Goal: Transaction & Acquisition: Book appointment/travel/reservation

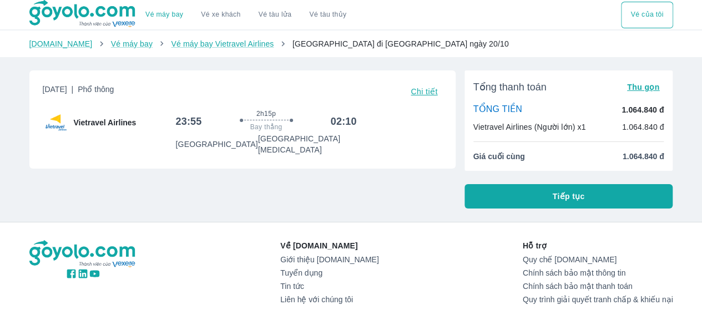
click at [608, 189] on button "Tiếp tục" at bounding box center [569, 196] width 209 height 24
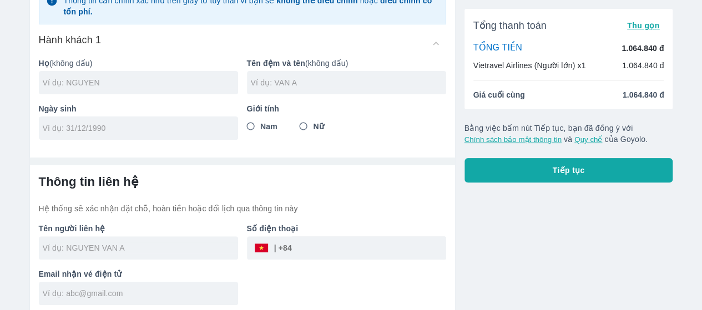
scroll to position [101, 0]
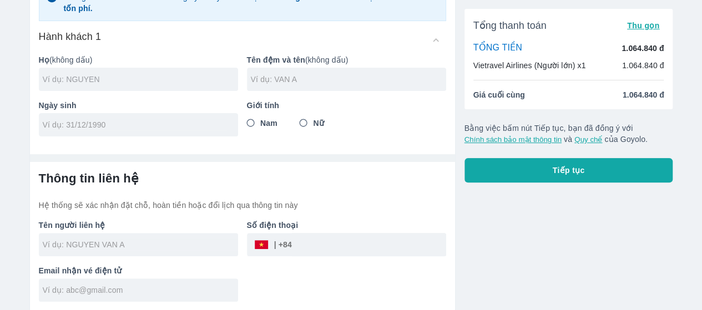
click at [168, 76] on input "text" at bounding box center [140, 79] width 195 height 11
type input "[PERSON_NAME]"
click at [283, 77] on input "text" at bounding box center [348, 79] width 195 height 11
type input "[PERSON_NAME]"
click at [254, 123] on input "Nam" at bounding box center [251, 123] width 20 height 20
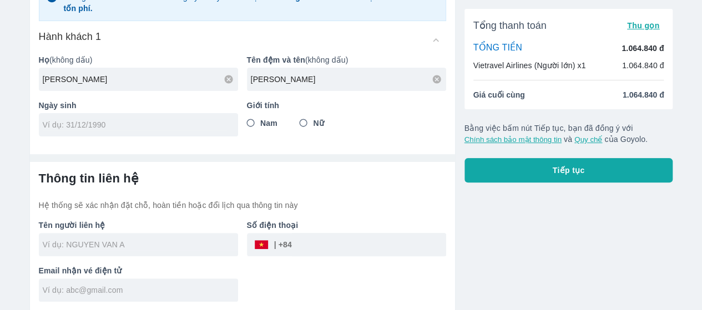
radio input "true"
click at [184, 130] on div at bounding box center [138, 124] width 199 height 23
click at [184, 130] on div "1/11/1" at bounding box center [138, 124] width 199 height 23
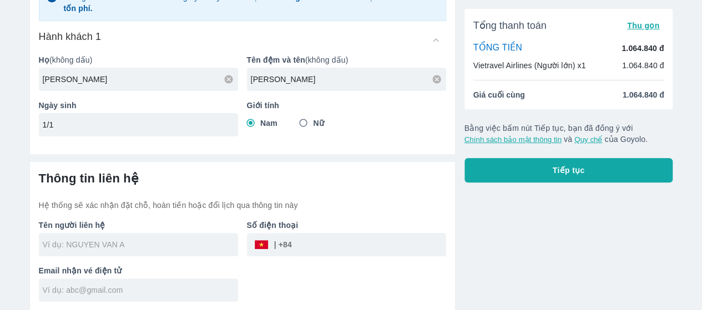
type input "1"
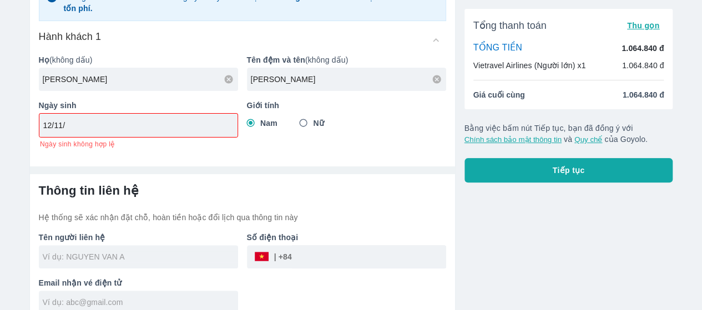
click at [184, 130] on div "12/11/" at bounding box center [138, 125] width 198 height 23
click at [184, 130] on input "1/1" at bounding box center [134, 125] width 183 height 11
type input "1"
click at [60, 254] on input "text" at bounding box center [140, 256] width 195 height 11
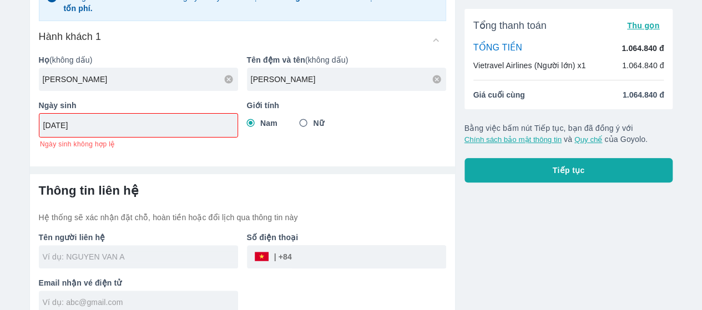
type input "[DATE]"
type input "[PERSON_NAME]"
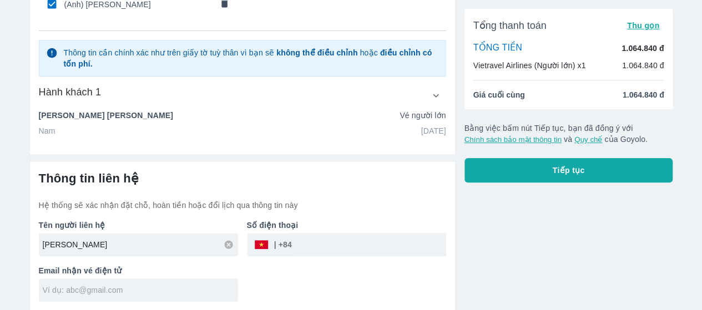
click at [201, 292] on input "text" at bounding box center [140, 290] width 195 height 11
click at [353, 245] on input "tel" at bounding box center [369, 245] width 154 height 27
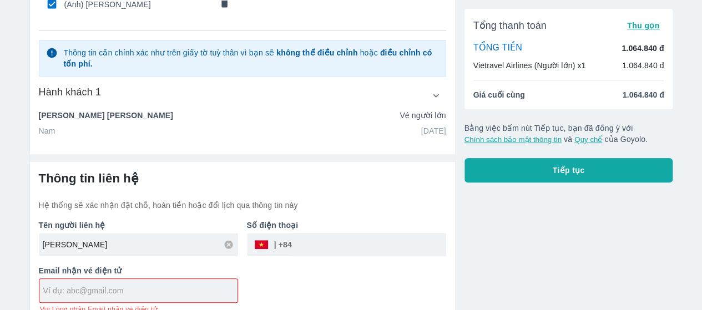
type input "9"
type input "911121502"
click at [59, 283] on div at bounding box center [138, 290] width 198 height 23
type input "[EMAIL_ADDRESS][DOMAIN_NAME]"
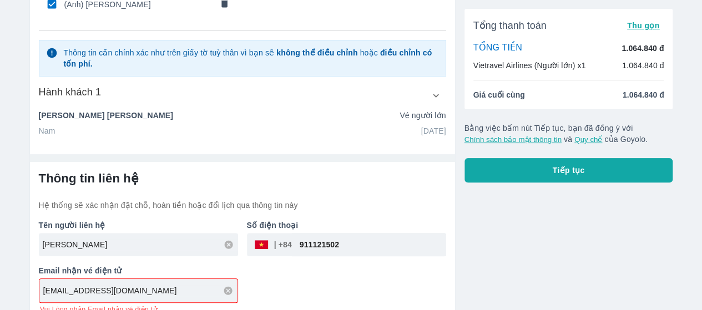
type input "[PERSON_NAME]"
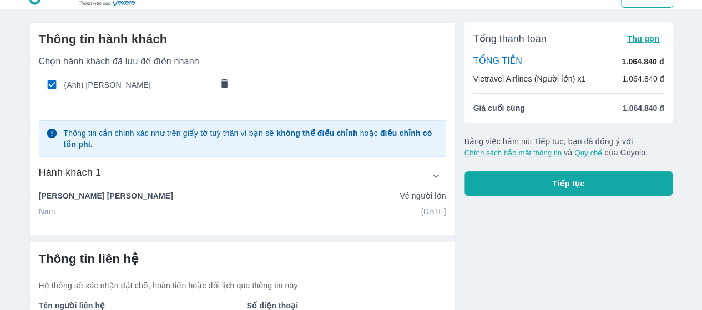
scroll to position [19, 0]
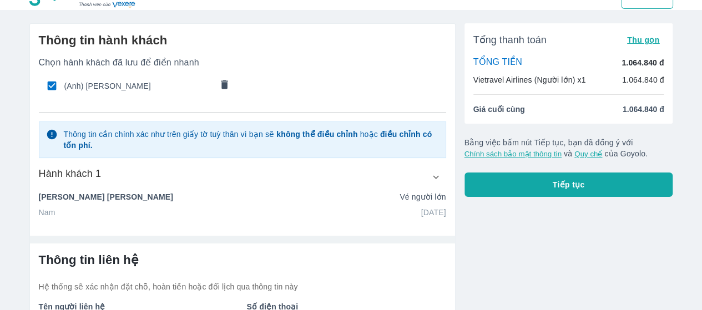
click at [617, 183] on div "Tổng thanh toán Thu gọn TỔNG TIỀN 1.064.840 đ Vietravel Airlines (Người lớn) x1…" at bounding box center [565, 209] width 218 height 391
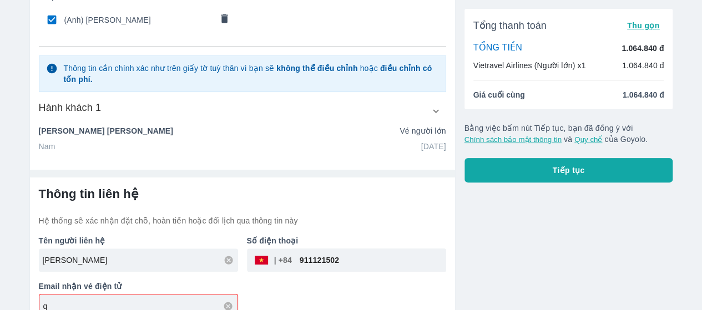
scroll to position [113, 0]
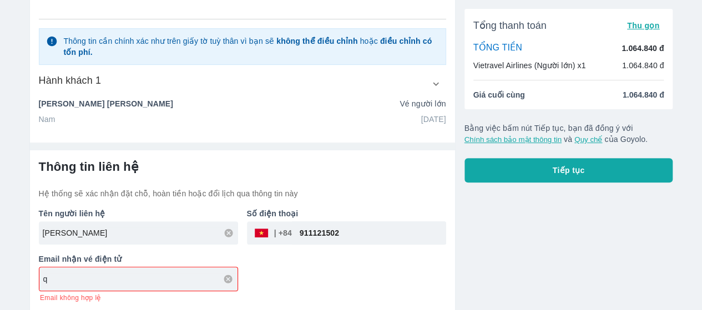
click at [169, 274] on input "q" at bounding box center [140, 279] width 194 height 11
type input "[EMAIL_ADDRESS][DOMAIN_NAME]"
click at [592, 173] on button "Tiếp tục" at bounding box center [569, 170] width 209 height 24
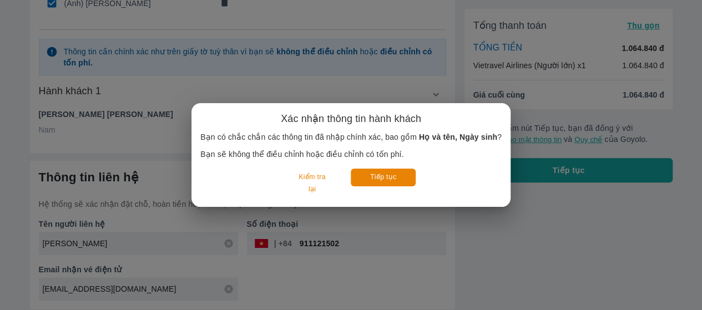
scroll to position [101, 0]
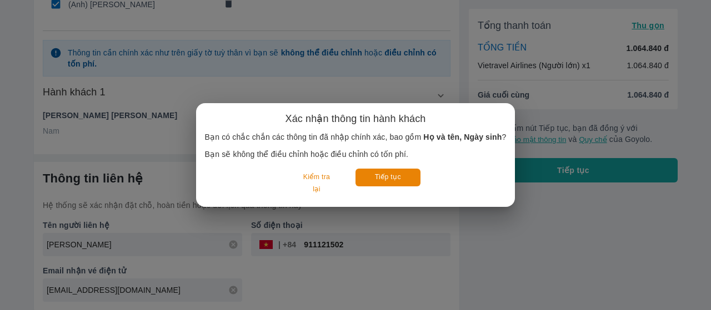
click at [119, 105] on div "Xác nhận thông tin hành khách Bạn có chắc chắn các thông tin đã nhập chính xác,…" at bounding box center [355, 155] width 711 height 310
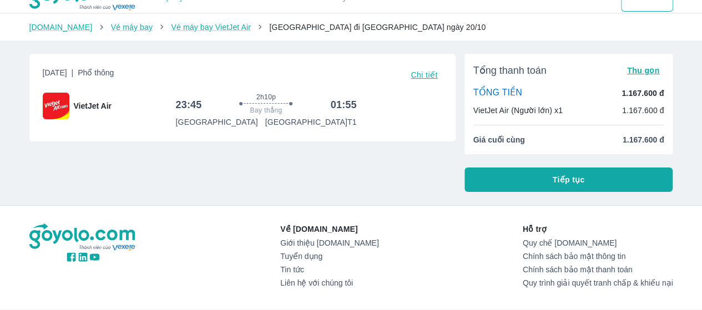
scroll to position [19, 0]
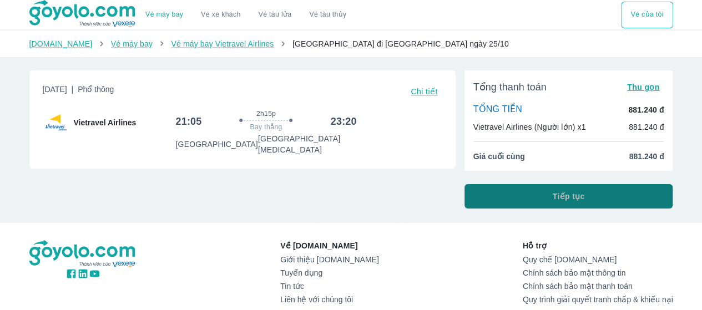
click at [593, 197] on button "Tiếp tục" at bounding box center [569, 196] width 209 height 24
